Goal: Contribute content

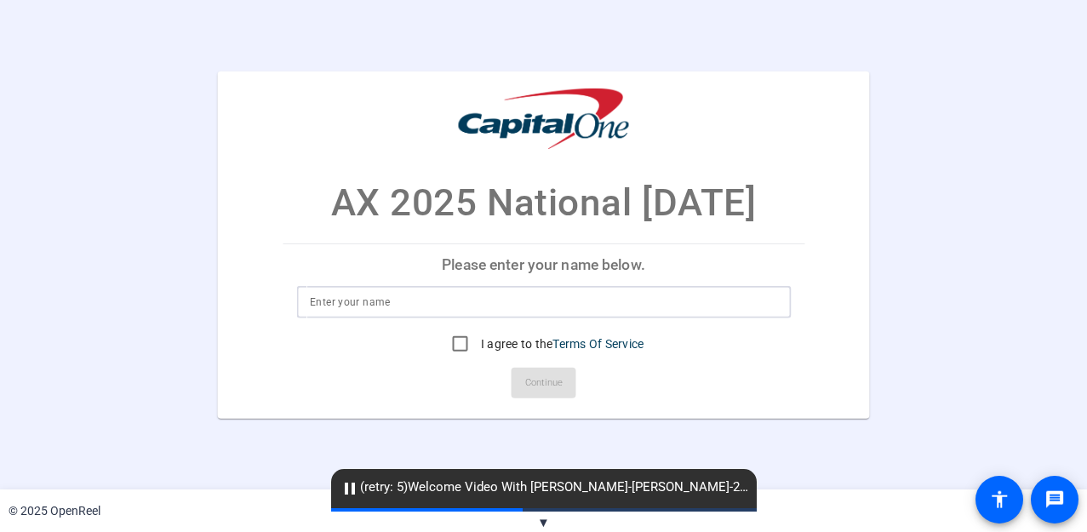
click at [477, 298] on input at bounding box center [543, 302] width 467 height 20
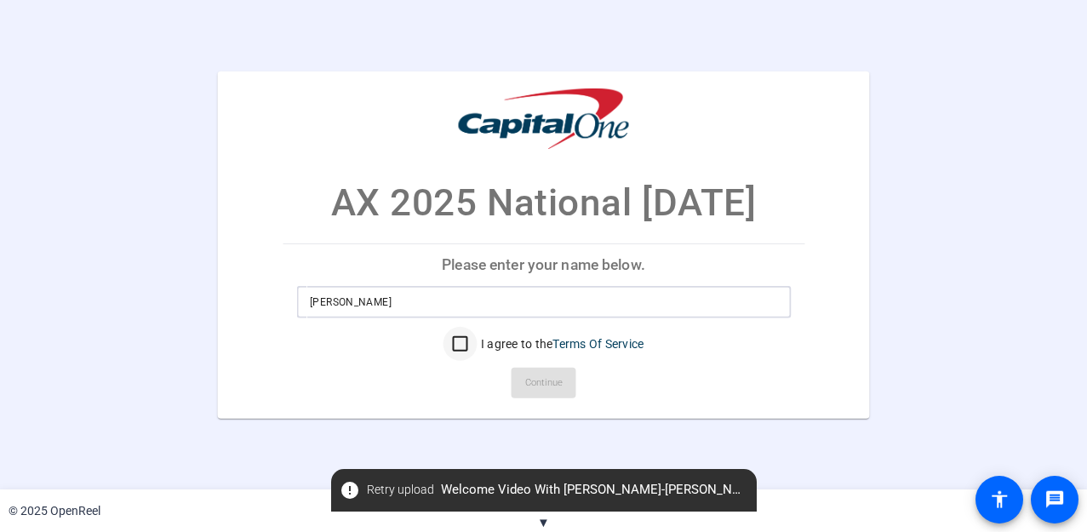
type input "[PERSON_NAME]"
click at [474, 340] on div at bounding box center [460, 344] width 41 height 41
checkbox input "true"
click at [551, 373] on span "Continue" at bounding box center [543, 383] width 37 height 26
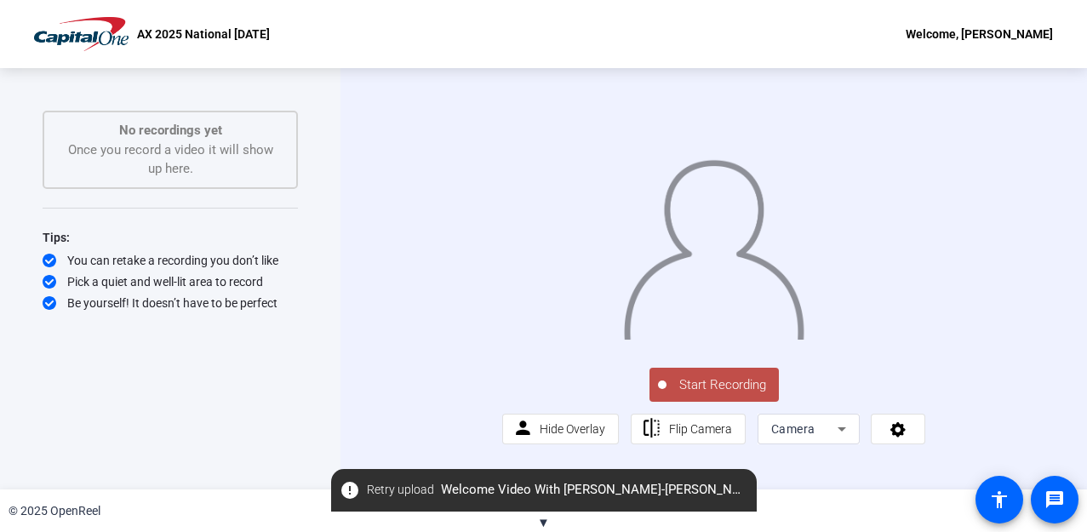
click at [743, 395] on span "Start Recording" at bounding box center [723, 385] width 112 height 20
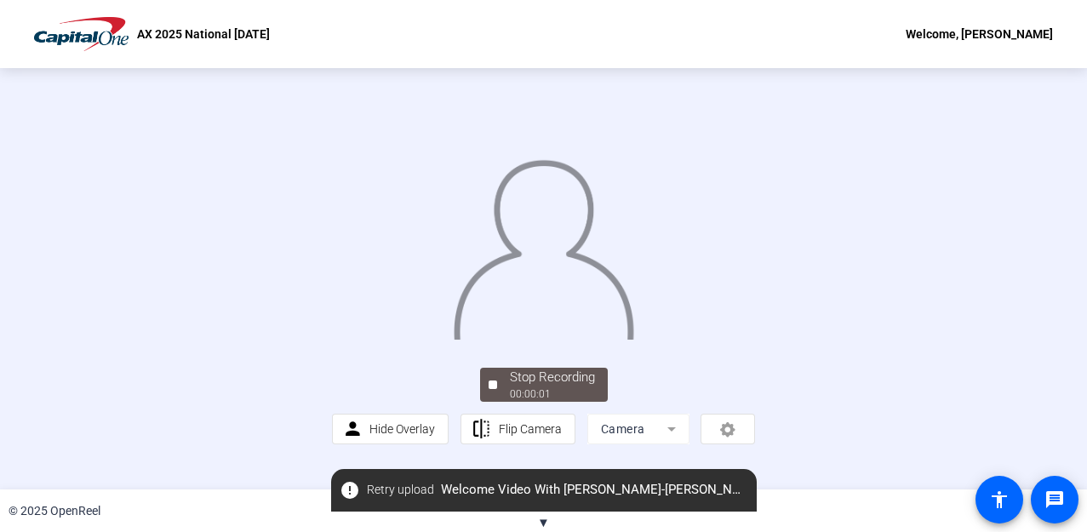
scroll to position [114, 0]
click at [553, 387] on div "Stop Recording" at bounding box center [552, 378] width 85 height 20
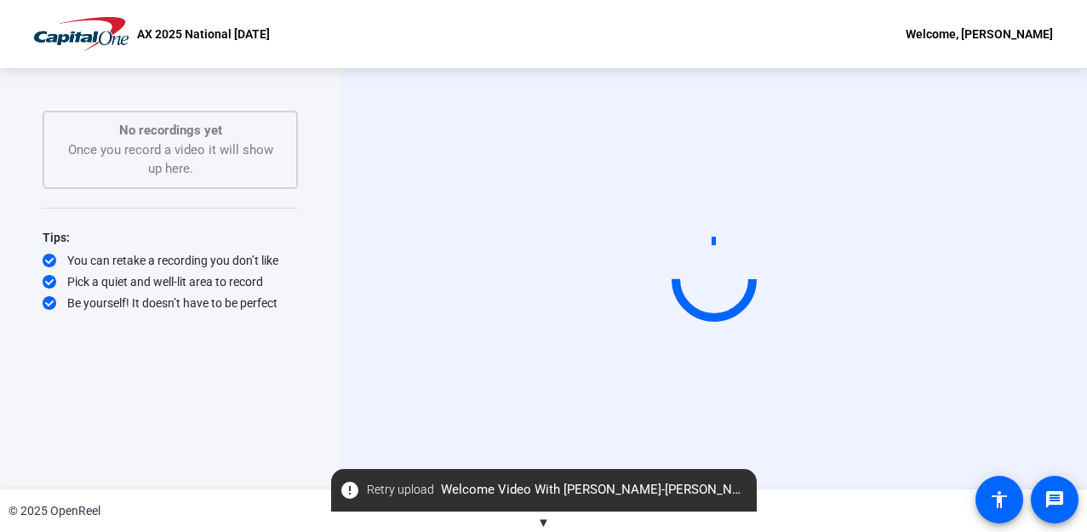
scroll to position [0, 0]
click at [587, 351] on video at bounding box center [714, 279] width 255 height 144
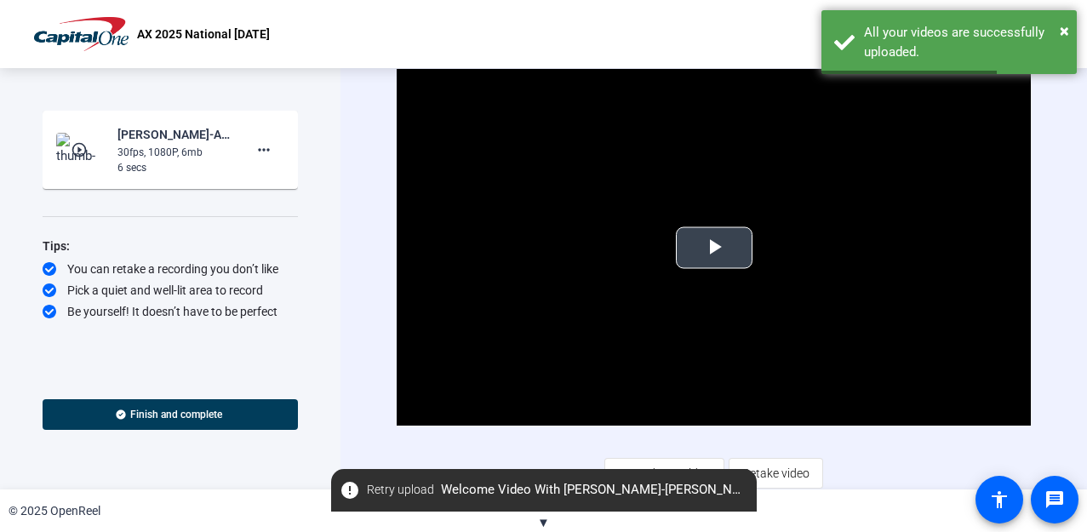
click at [714, 248] on span "Video Player" at bounding box center [714, 248] width 0 height 0
